Goal: Navigation & Orientation: Find specific page/section

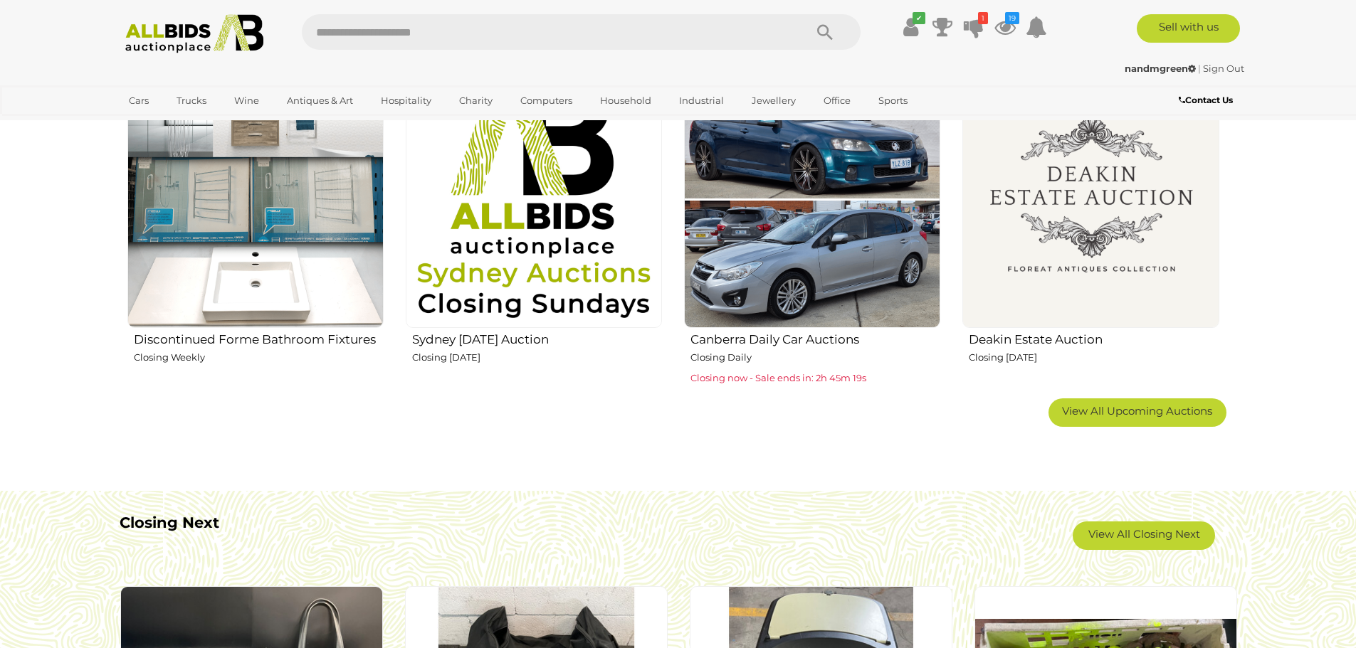
scroll to position [996, 0]
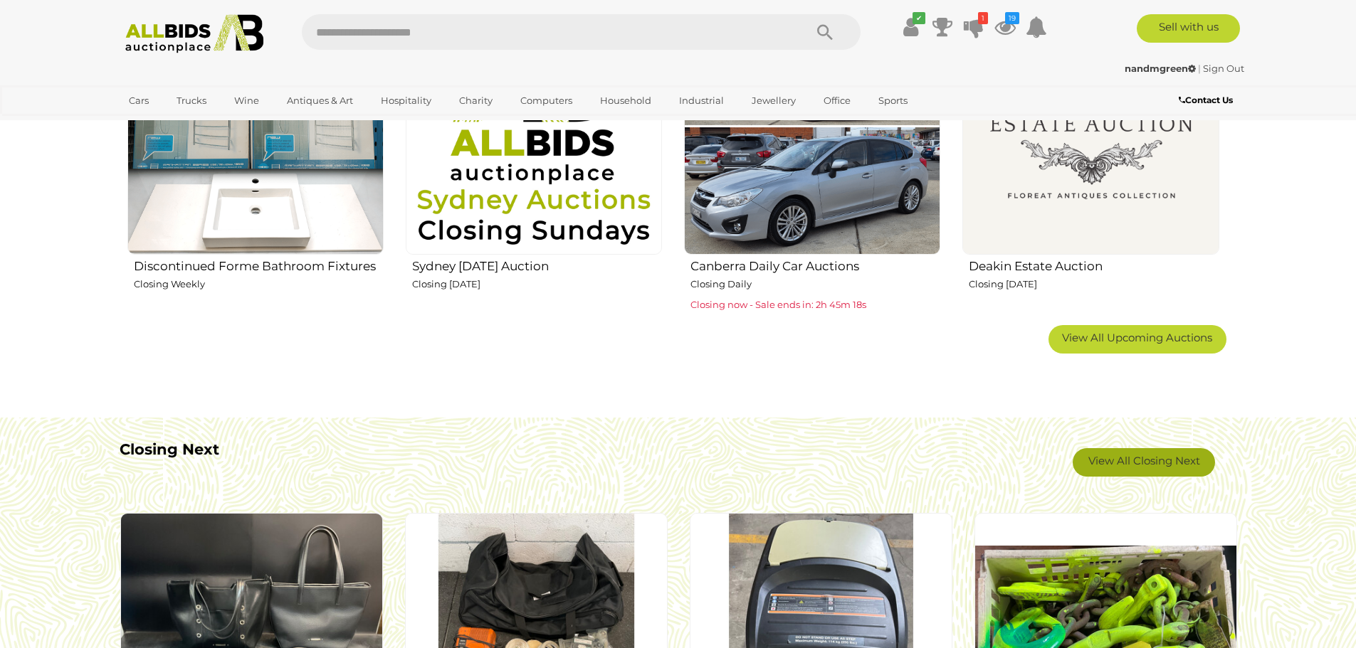
click at [1136, 457] on link "View All Closing Next" at bounding box center [1143, 462] width 142 height 28
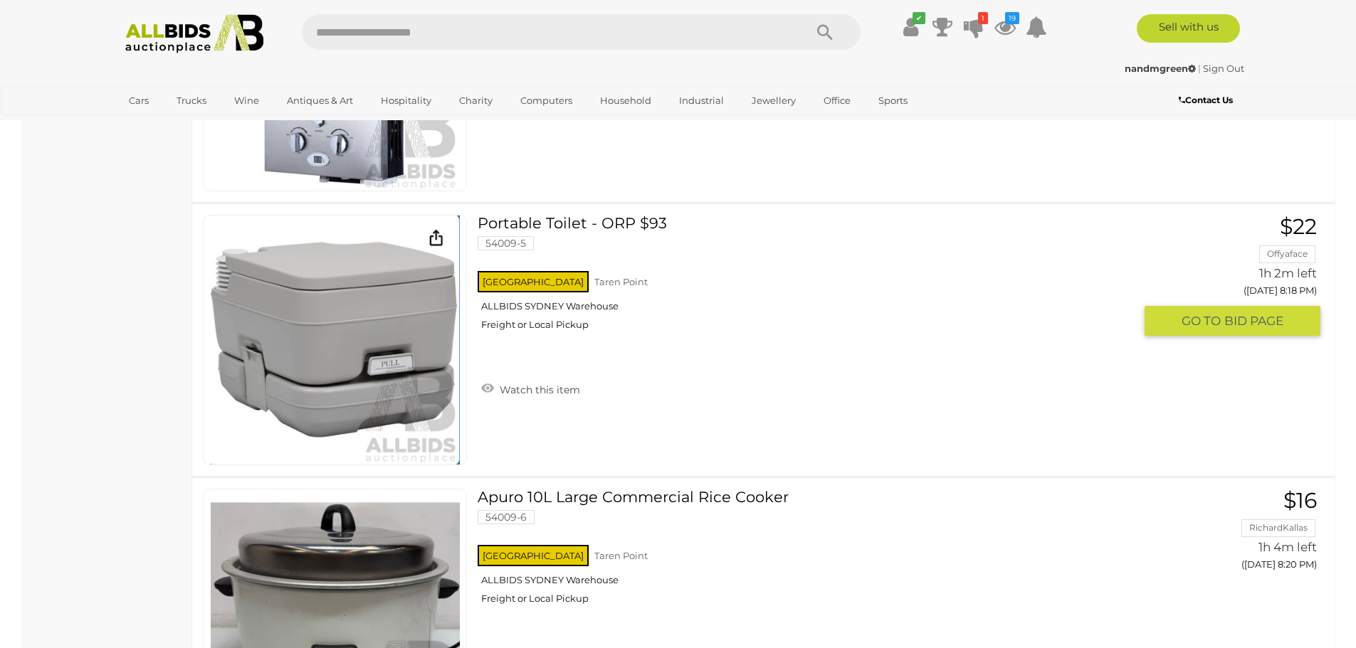
scroll to position [10390, 0]
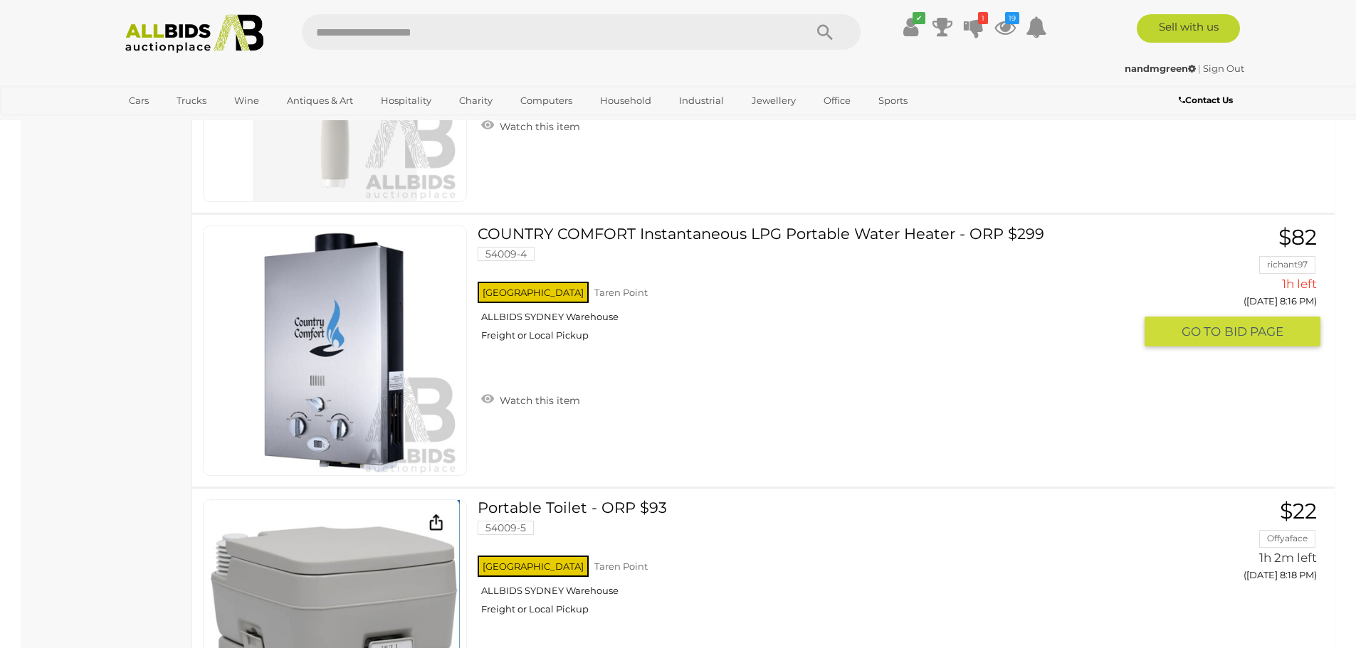
click at [326, 364] on img at bounding box center [335, 350] width 249 height 249
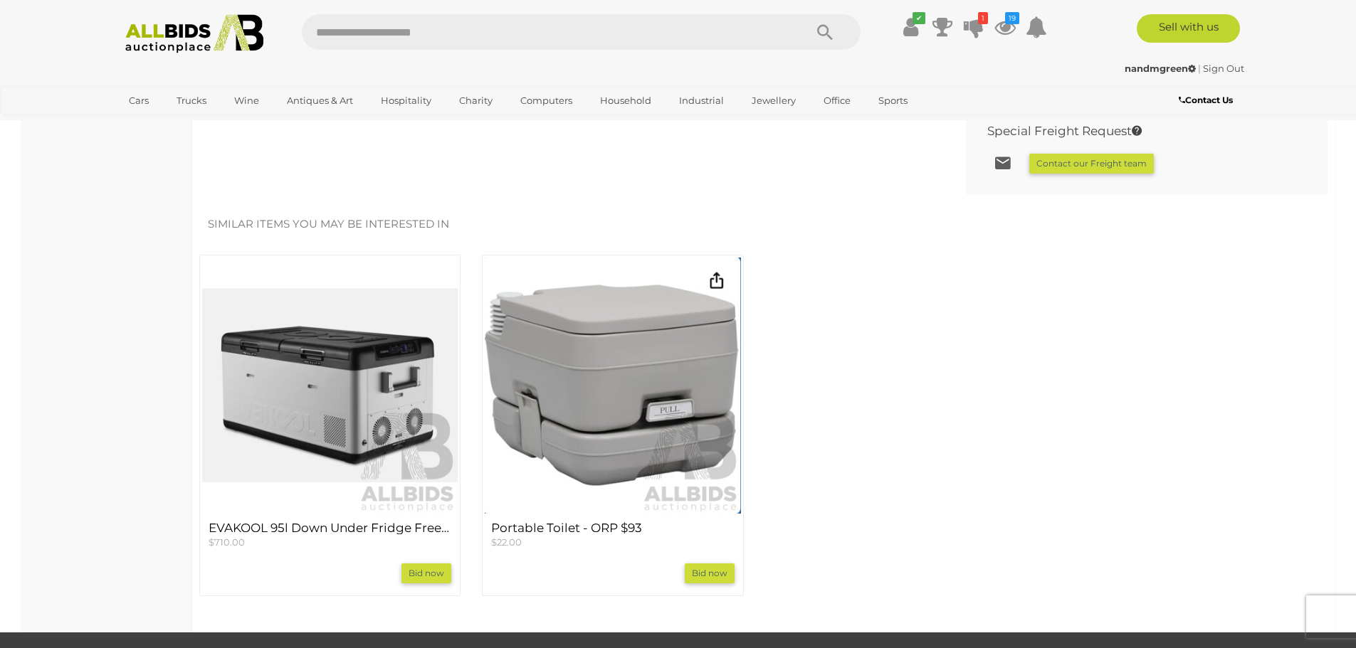
scroll to position [1139, 0]
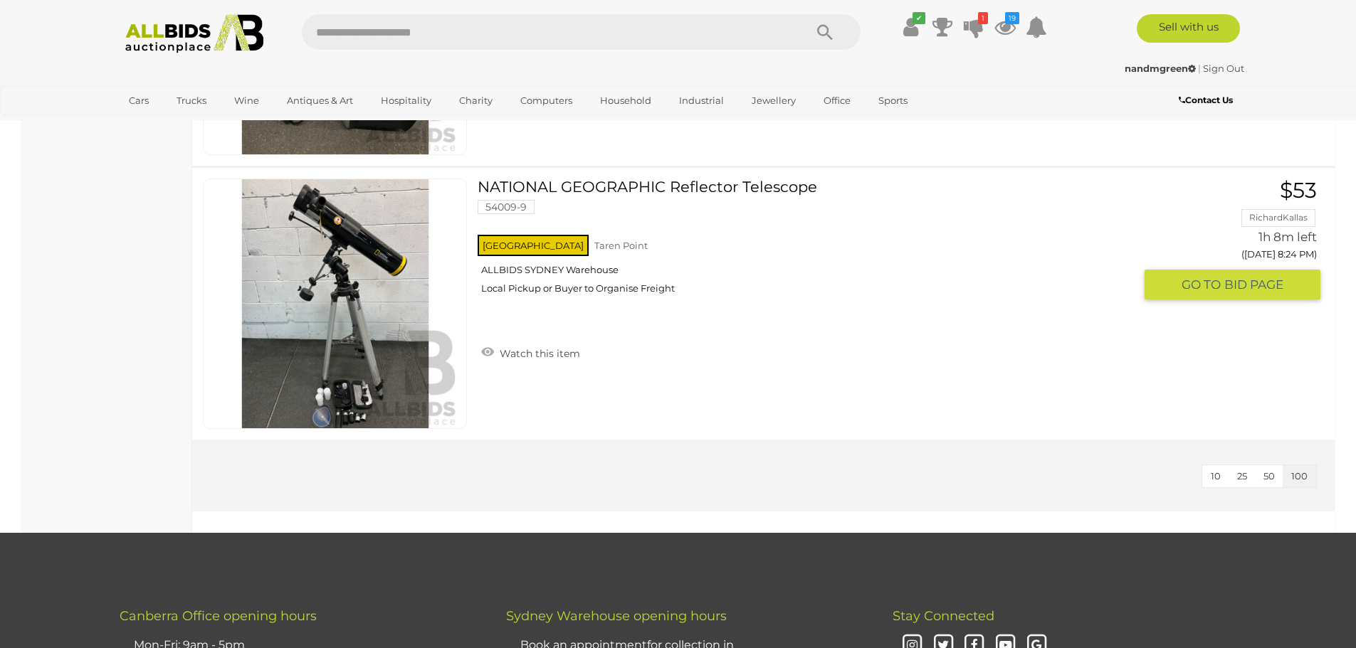
scroll to position [10993, 0]
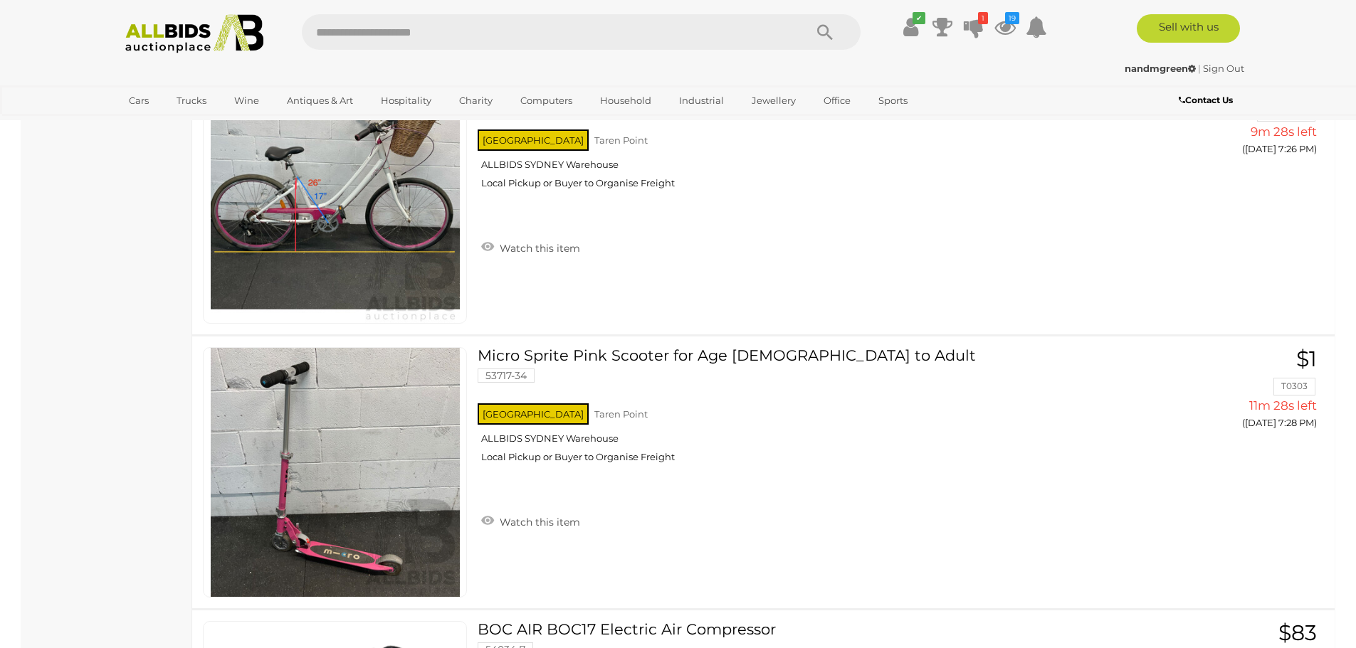
scroll to position [1922, 0]
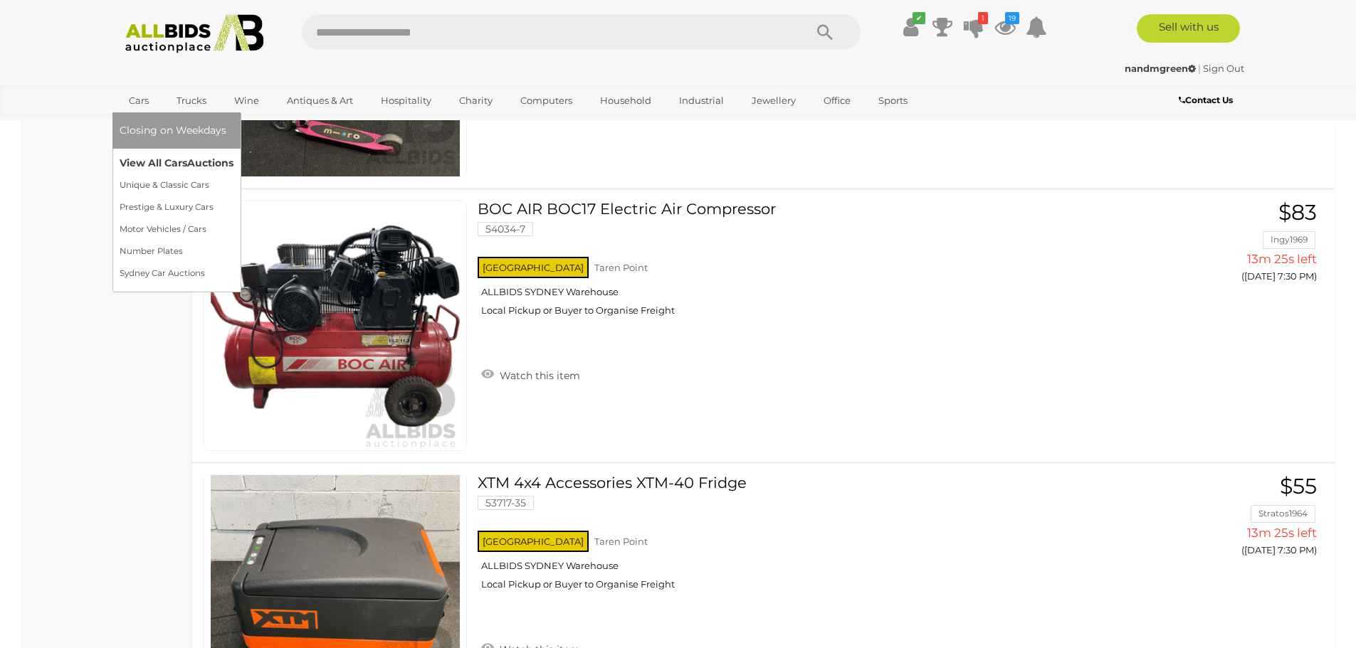
click at [151, 162] on link "View All Cars Auctions" at bounding box center [177, 163] width 114 height 22
